Goal: Transaction & Acquisition: Purchase product/service

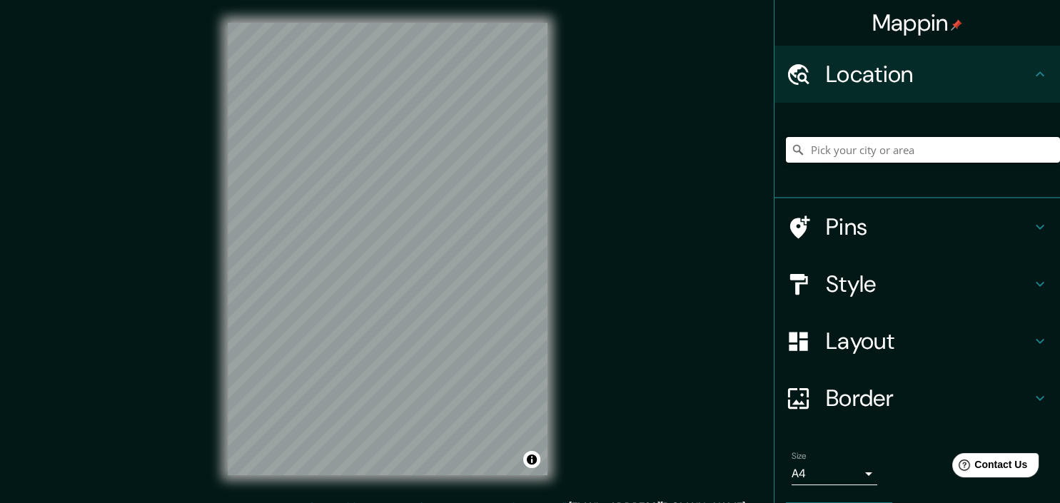
click at [835, 153] on input "Pick your city or area" at bounding box center [923, 150] width 274 height 26
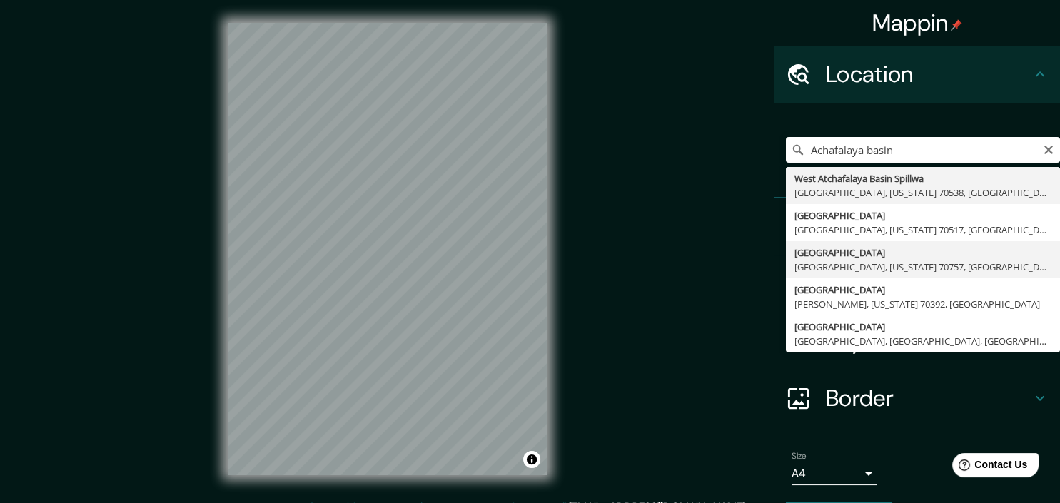
type input "[GEOGRAPHIC_DATA], [GEOGRAPHIC_DATA], [US_STATE][GEOGRAPHIC_DATA], [GEOGRAPHIC_…"
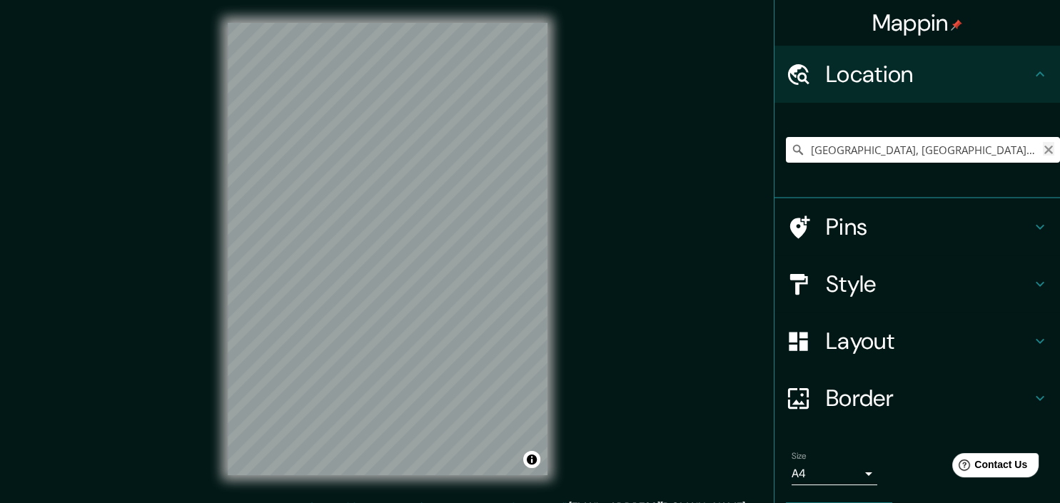
click at [1047, 150] on icon "Clear" at bounding box center [1048, 149] width 11 height 11
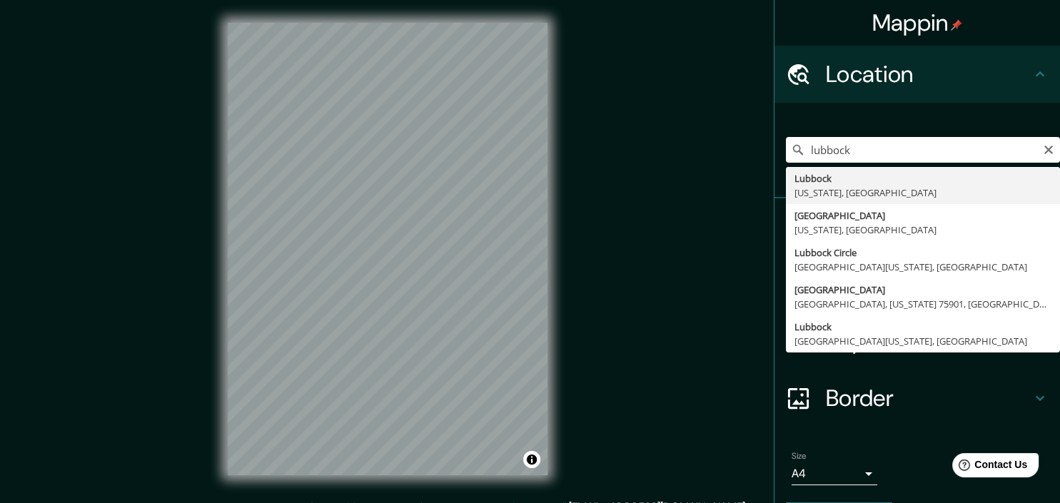
type input "Lubbock, Texas, United States"
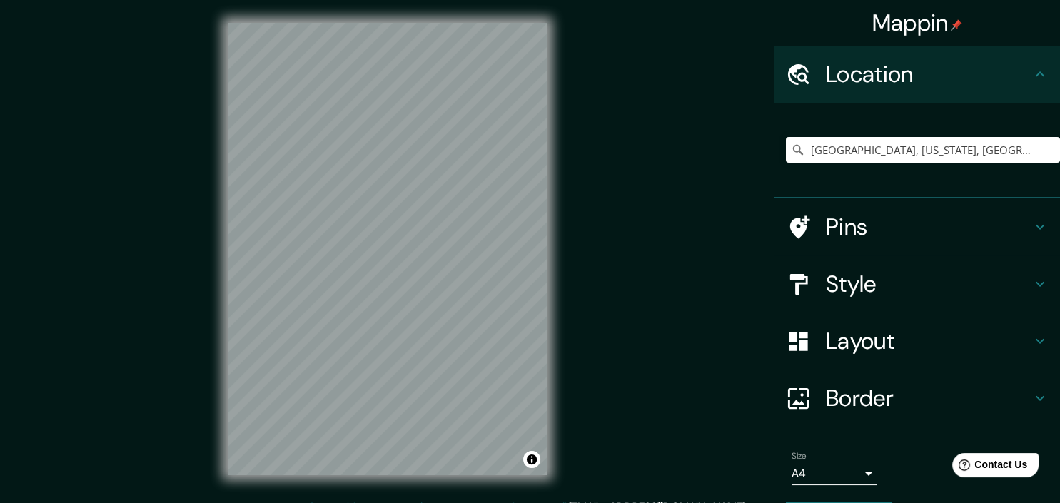
click at [573, 86] on div "Mappin Location Lubbock, Texas, United States Pins Style Layout Border Choose a…" at bounding box center [530, 261] width 1060 height 522
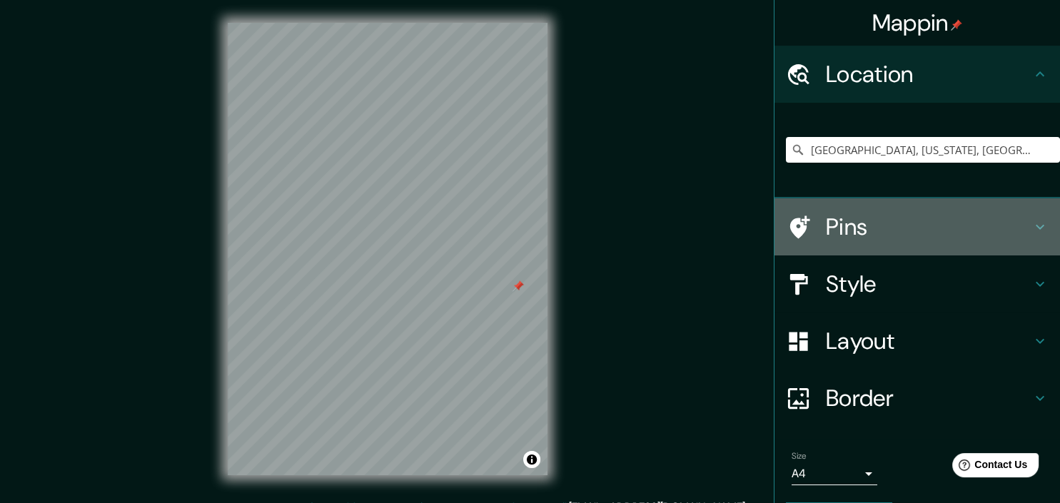
click at [1040, 221] on icon at bounding box center [1040, 227] width 17 height 17
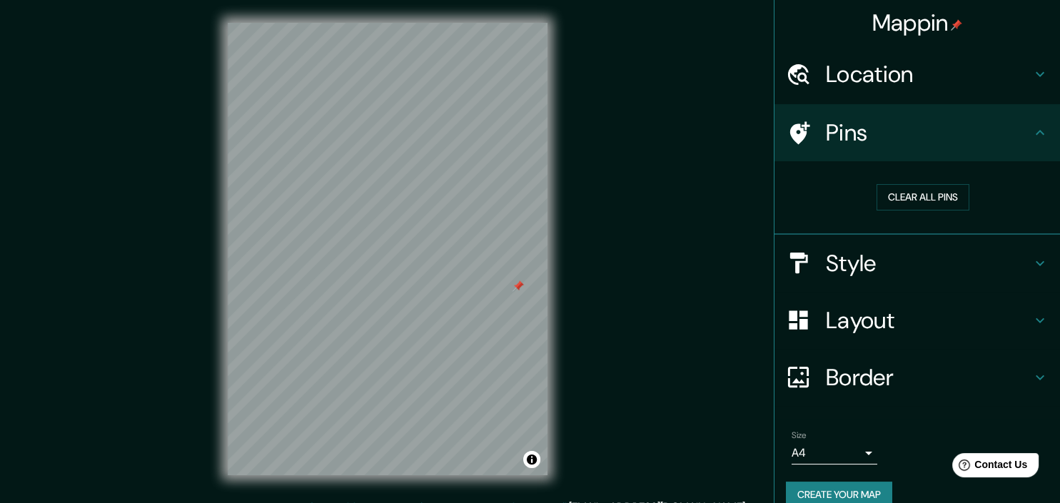
click at [1040, 221] on div "Clear all pins" at bounding box center [923, 197] width 274 height 49
click at [943, 199] on button "Clear all pins" at bounding box center [923, 197] width 93 height 26
click at [296, 324] on div "© Mapbox © OpenStreetMap Improve this map" at bounding box center [388, 249] width 366 height 499
drag, startPoint x: 547, startPoint y: 251, endPoint x: 608, endPoint y: 156, distance: 112.7
click at [607, 156] on div "Mappin Location Lubbock, Texas, United States Pins Clear all pins Style Layout …" at bounding box center [530, 261] width 1060 height 522
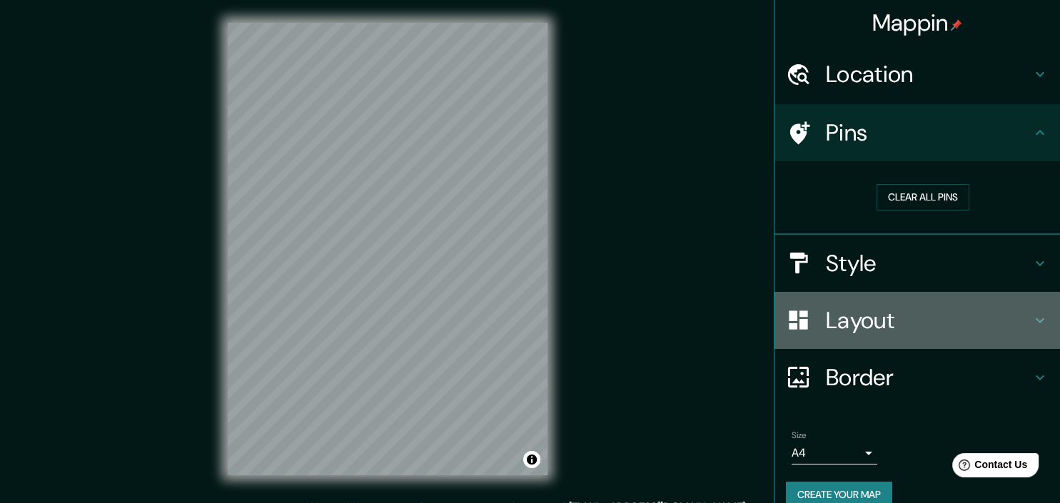
click at [1046, 317] on icon at bounding box center [1040, 320] width 17 height 17
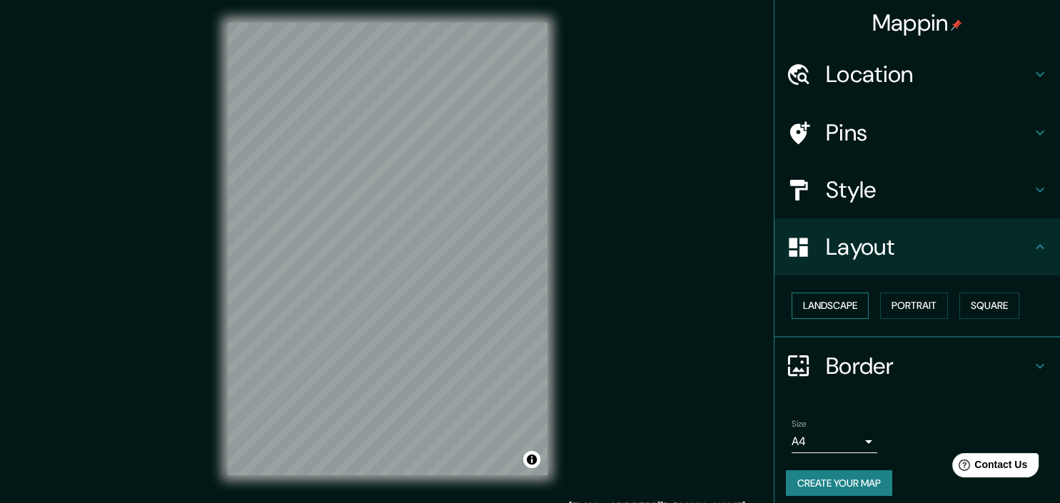
click at [856, 306] on button "Landscape" at bounding box center [830, 306] width 77 height 26
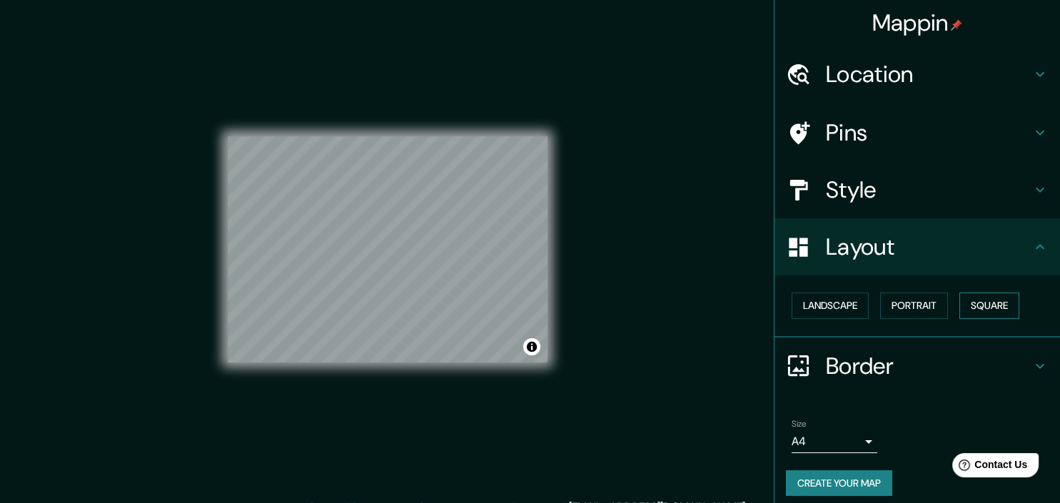
click at [990, 304] on button "Square" at bounding box center [990, 306] width 60 height 26
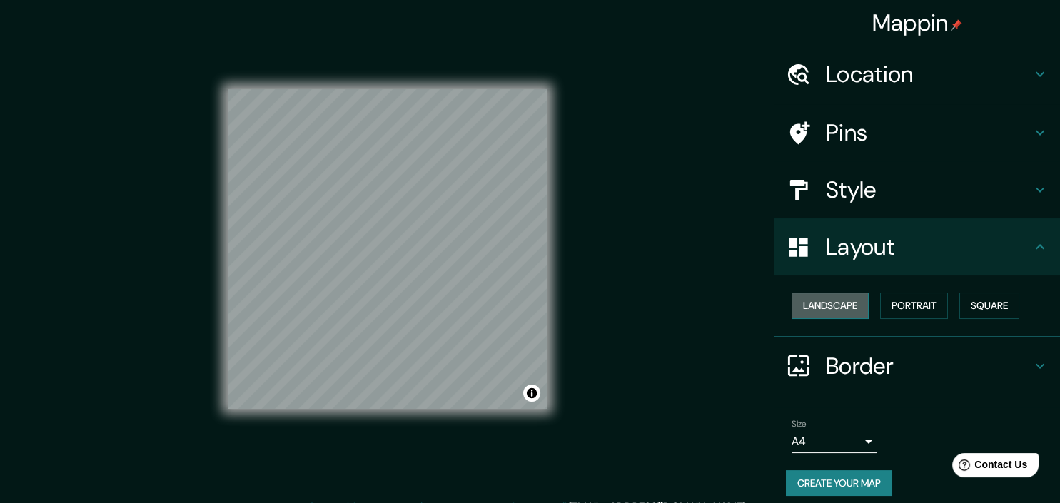
click at [850, 301] on button "Landscape" at bounding box center [830, 306] width 77 height 26
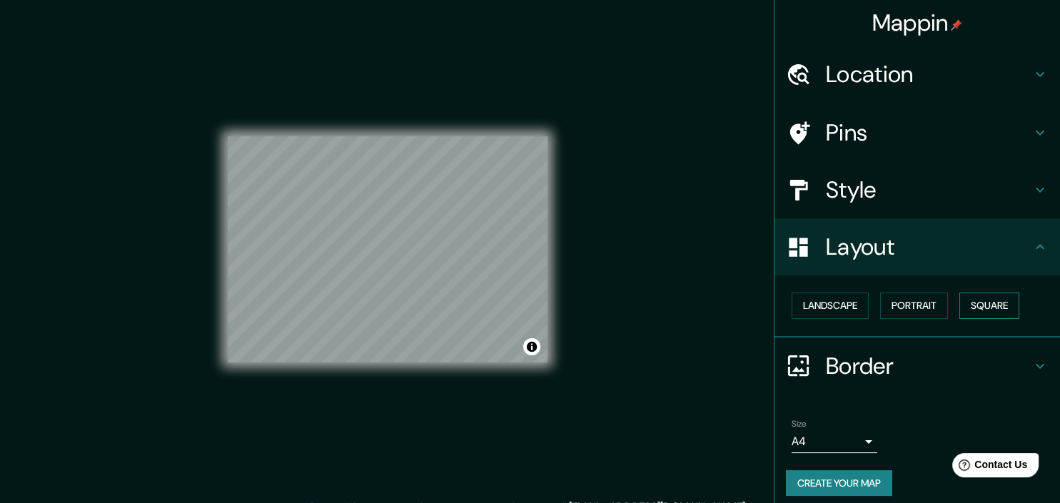
click at [995, 304] on button "Square" at bounding box center [990, 306] width 60 height 26
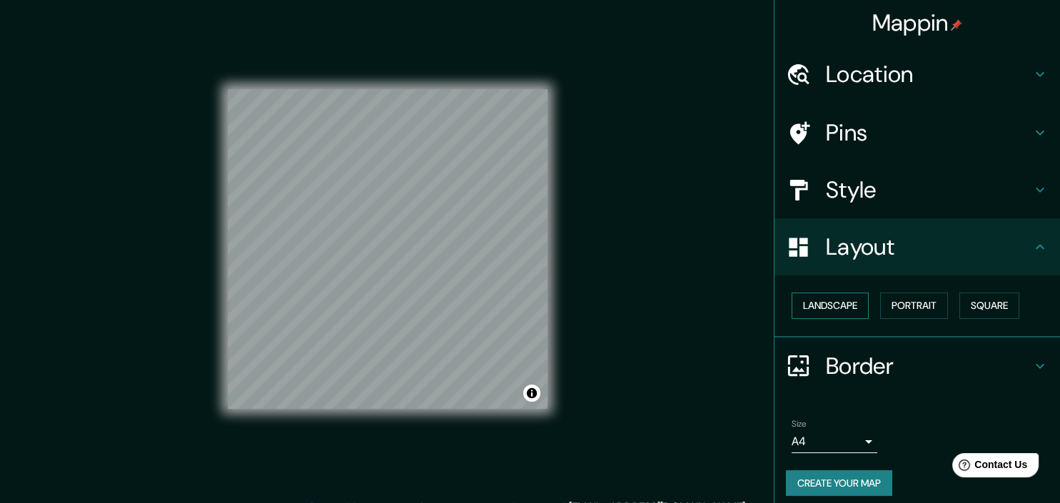
click at [855, 304] on button "Landscape" at bounding box center [830, 306] width 77 height 26
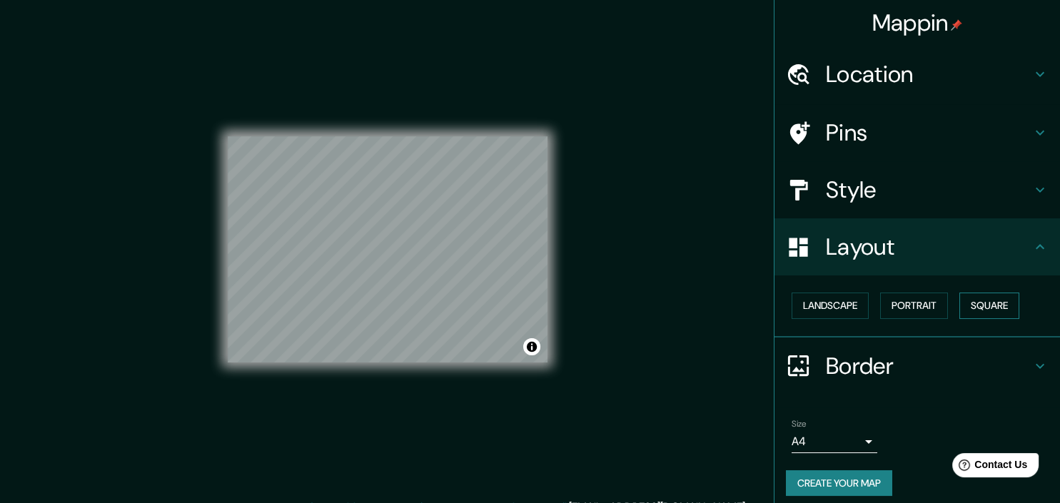
click at [990, 301] on button "Square" at bounding box center [990, 306] width 60 height 26
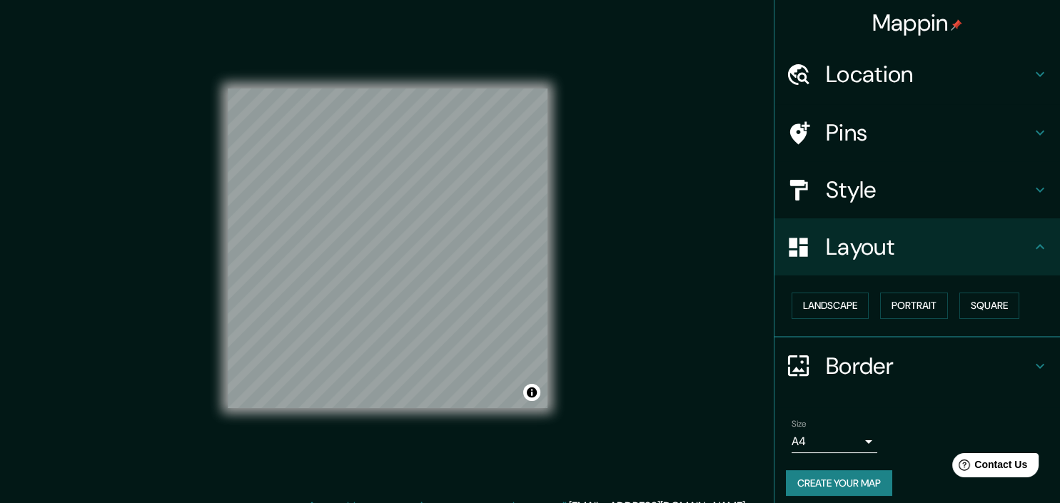
scroll to position [18, 0]
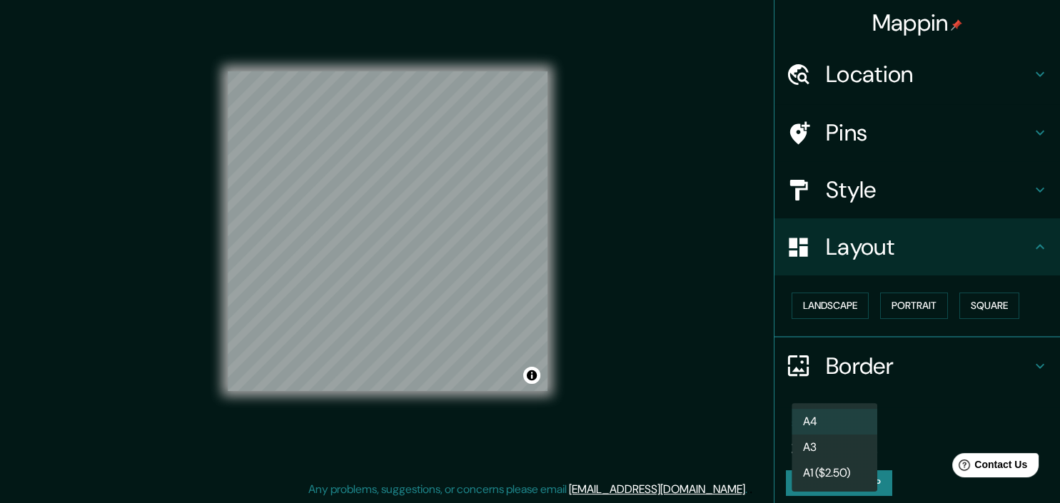
click at [868, 441] on body "Mappin Location Lubbock, Texas, United States Pins Style Layout Landscape Portr…" at bounding box center [530, 233] width 1060 height 503
click at [925, 418] on div at bounding box center [530, 251] width 1060 height 503
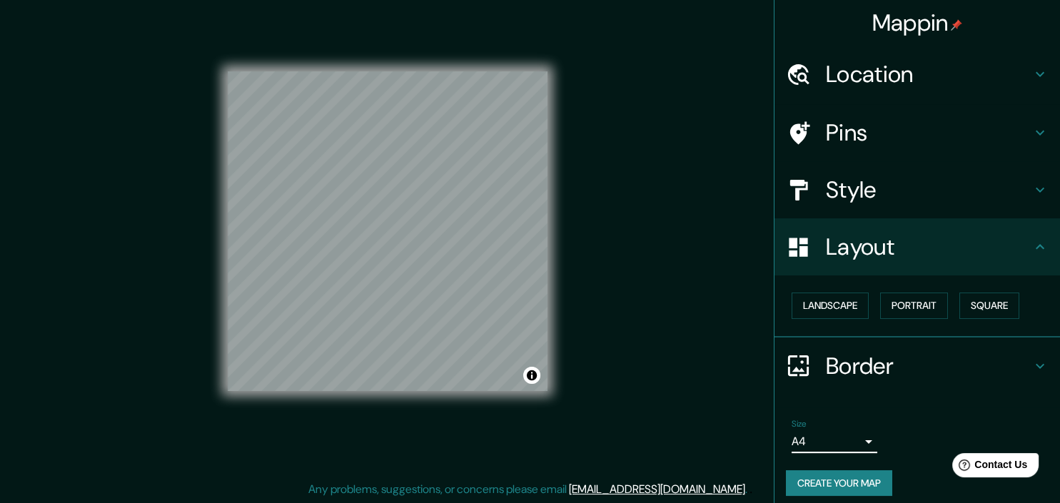
click at [1033, 190] on icon at bounding box center [1040, 189] width 17 height 17
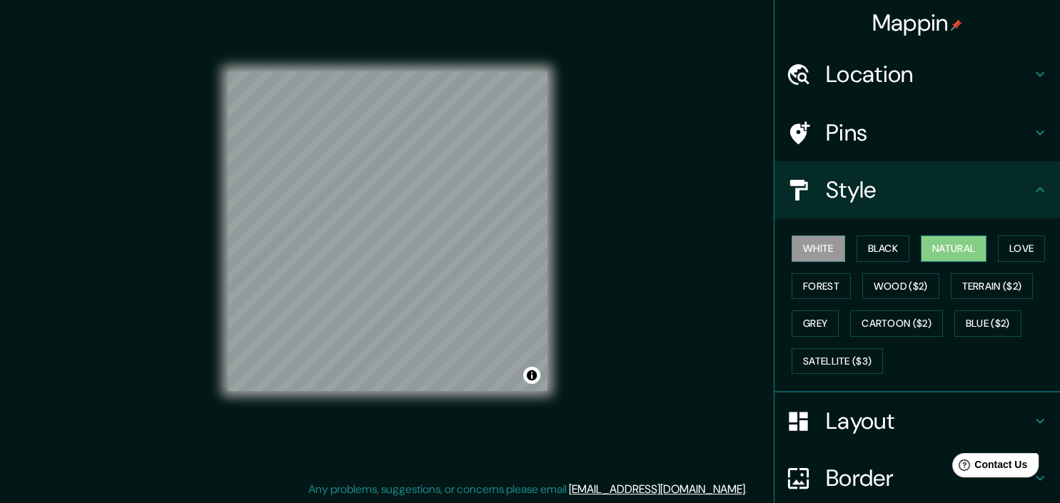
click at [958, 245] on button "Natural" at bounding box center [954, 249] width 66 height 26
click at [1019, 243] on button "Love" at bounding box center [1021, 249] width 47 height 26
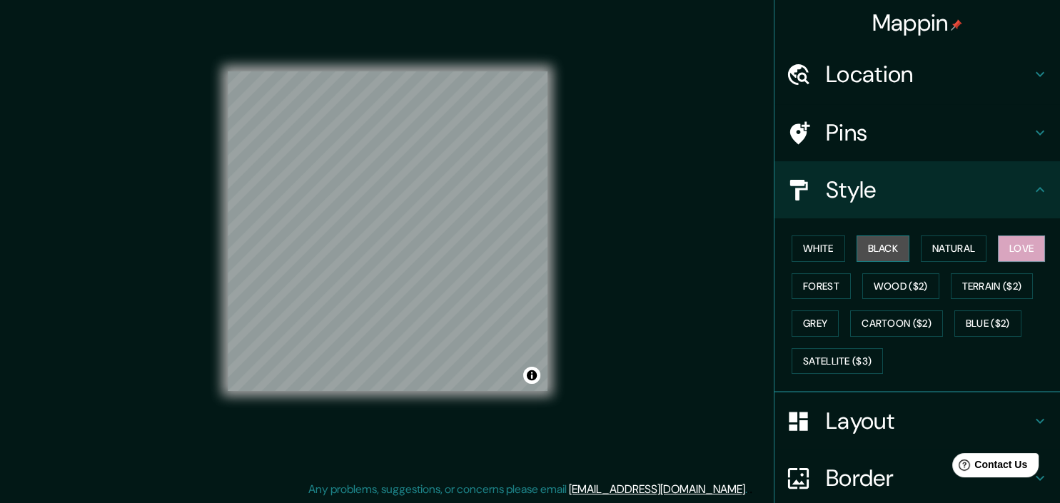
click at [893, 253] on button "Black" at bounding box center [884, 249] width 54 height 26
click at [818, 250] on button "White" at bounding box center [819, 249] width 54 height 26
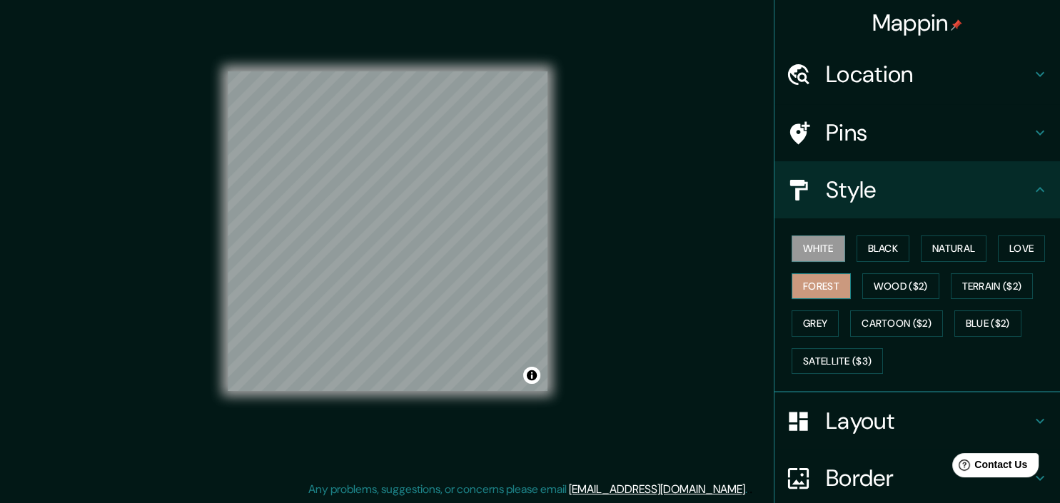
click at [820, 291] on button "Forest" at bounding box center [821, 286] width 59 height 26
click at [825, 324] on button "Grey" at bounding box center [815, 324] width 47 height 26
click at [810, 238] on button "White" at bounding box center [819, 249] width 54 height 26
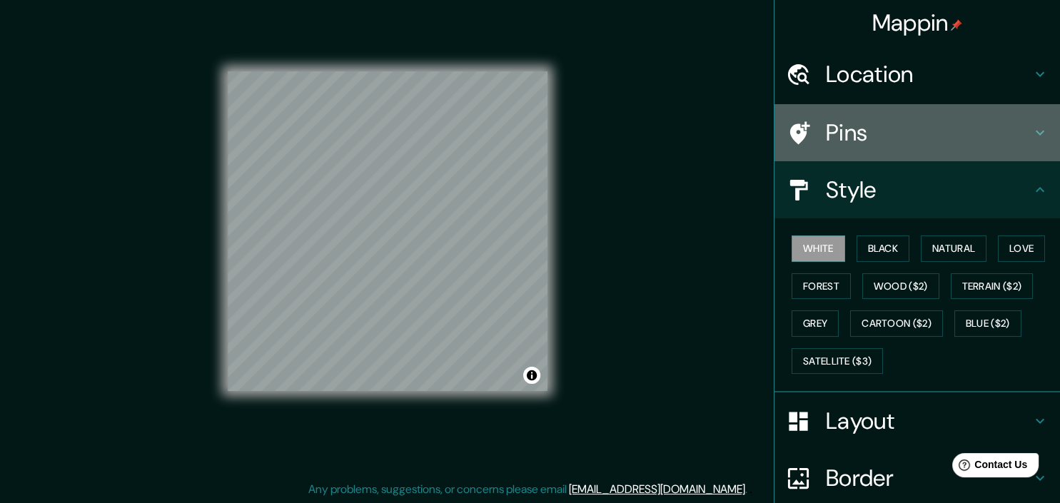
click at [1041, 130] on icon at bounding box center [1040, 132] width 17 height 17
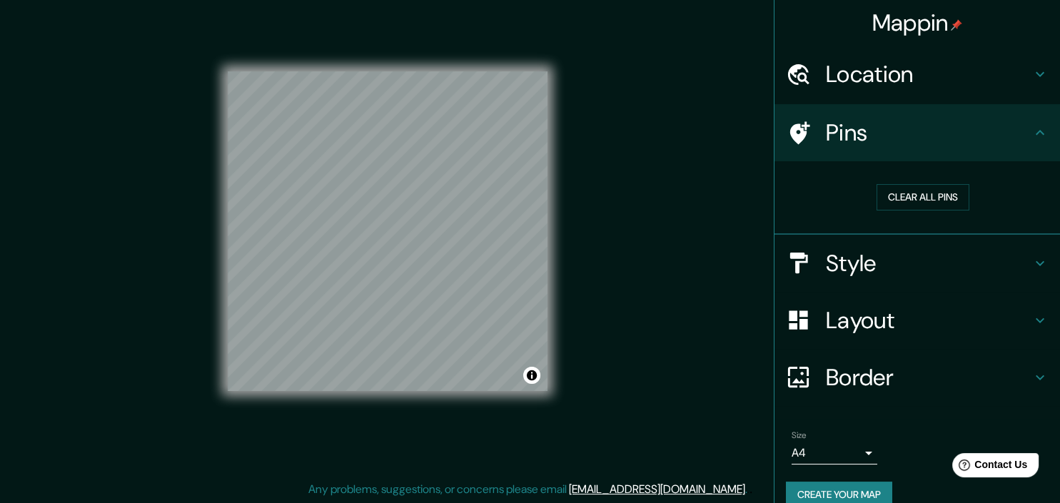
click at [1041, 130] on icon at bounding box center [1040, 132] width 17 height 17
click at [1044, 76] on icon at bounding box center [1040, 74] width 17 height 17
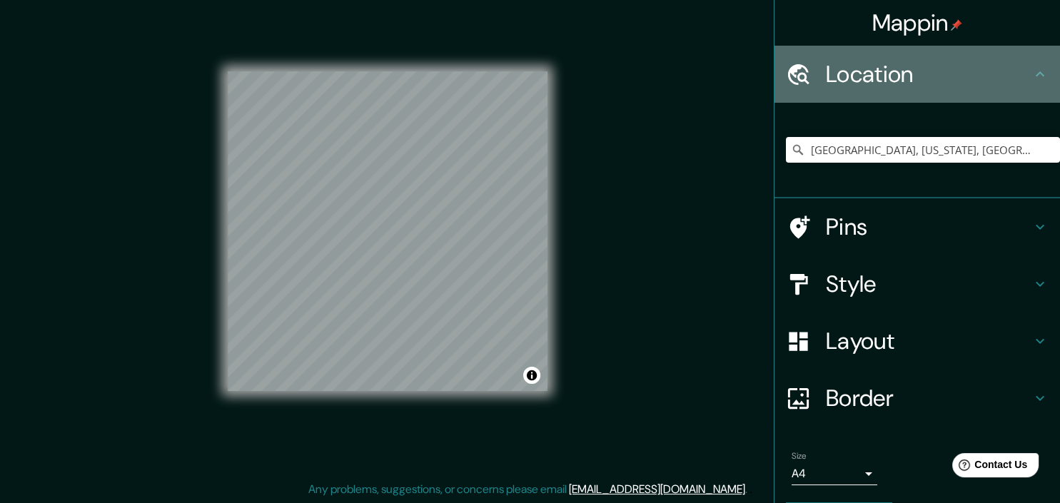
click at [1044, 76] on icon at bounding box center [1040, 73] width 9 height 5
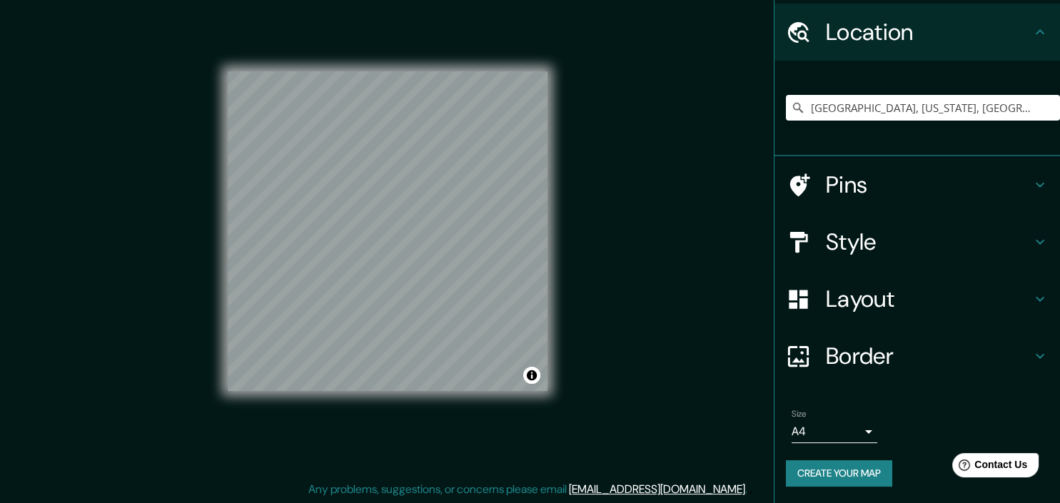
click at [821, 478] on button "Create your map" at bounding box center [839, 474] width 106 height 26
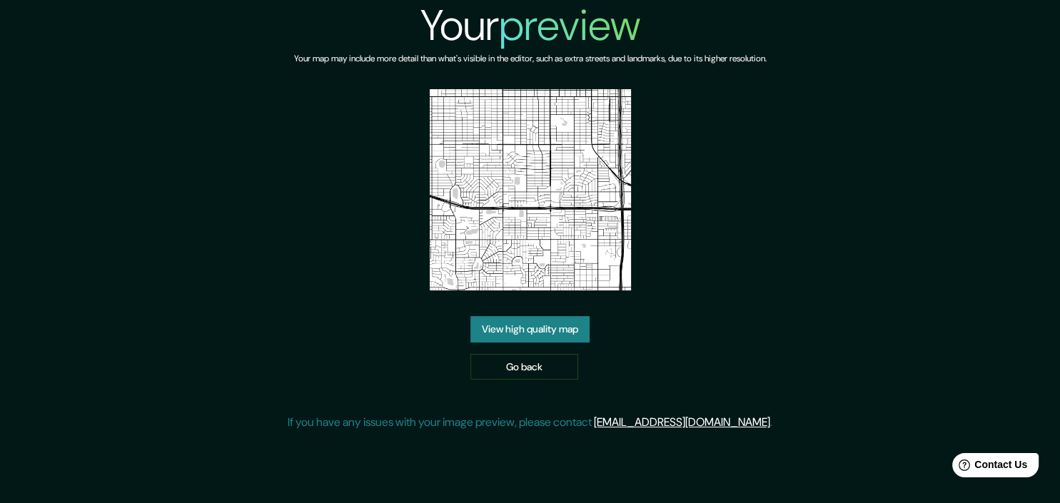
click at [536, 326] on link "View high quality map" at bounding box center [530, 329] width 119 height 26
